Goal: Task Accomplishment & Management: Manage account settings

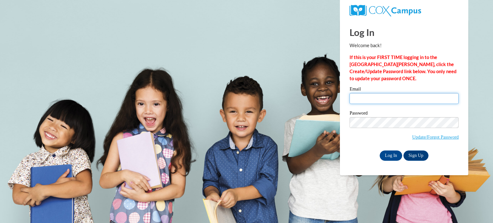
click at [390, 99] on input "Email" at bounding box center [404, 98] width 109 height 11
type input "[EMAIL_ADDRESS][DOMAIN_NAME]"
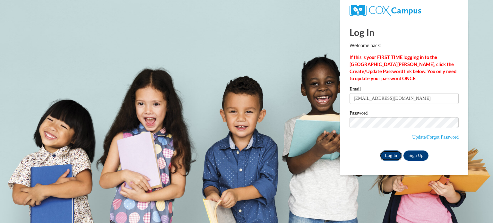
click at [392, 154] on input "Log In" at bounding box center [391, 156] width 22 height 10
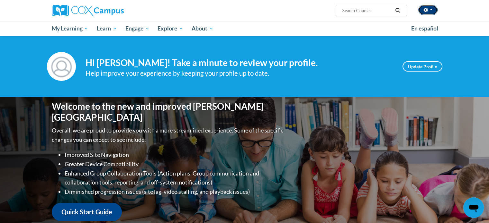
click at [430, 10] on span "button" at bounding box center [430, 9] width 3 height 1
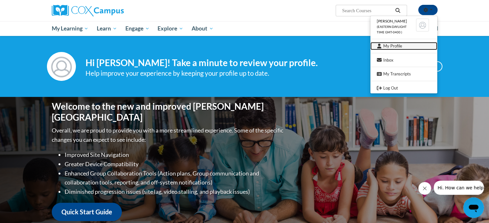
click at [400, 46] on link "My Profile" at bounding box center [403, 46] width 67 height 8
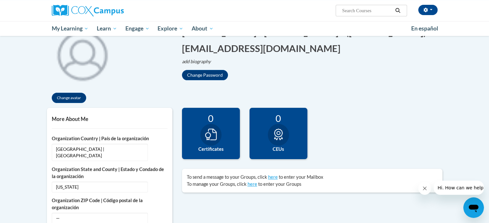
drag, startPoint x: 490, startPoint y: 132, endPoint x: 491, endPoint y: 118, distance: 14.5
click at [489, 118] on html "Tracy Lawrence (Eastern Daylight Time GMT-0400 ) My Profile Inbox My Transcript…" at bounding box center [244, 34] width 489 height 223
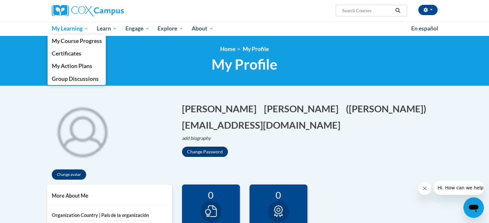
click at [80, 28] on span "My Learning" at bounding box center [69, 29] width 37 height 8
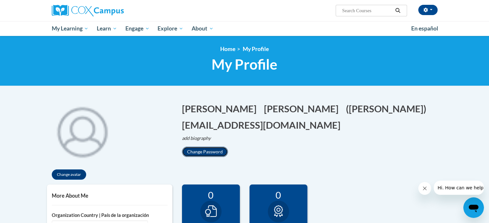
click at [207, 153] on button "Change Password" at bounding box center [205, 152] width 46 height 10
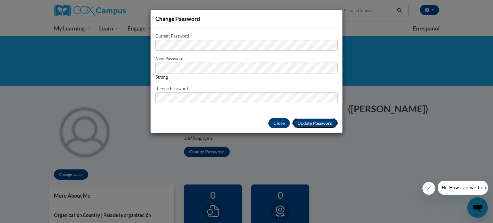
click at [311, 124] on span "Update Password" at bounding box center [315, 122] width 35 height 5
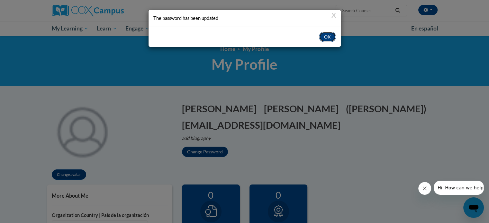
click at [329, 38] on button "OK" at bounding box center [327, 37] width 17 height 10
